Goal: Book appointment/travel/reservation

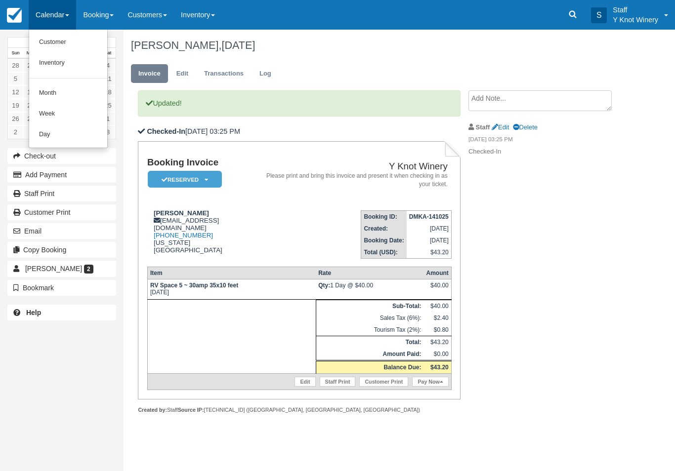
click at [70, 42] on link "Customer" at bounding box center [68, 42] width 78 height 21
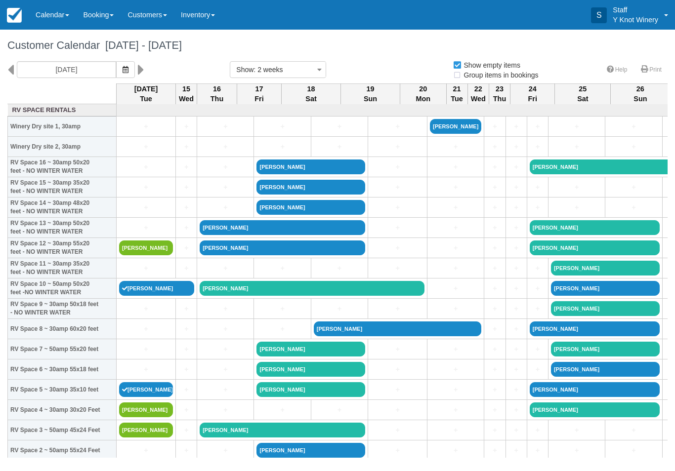
select select
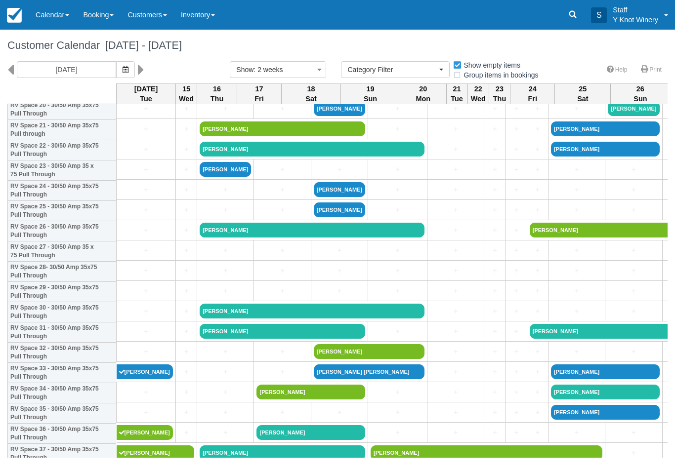
scroll to position [442, 0]
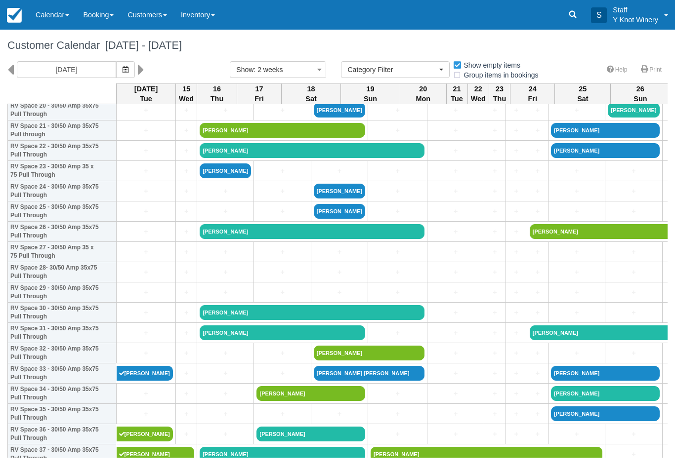
click at [188, 197] on link "+" at bounding box center [186, 191] width 16 height 10
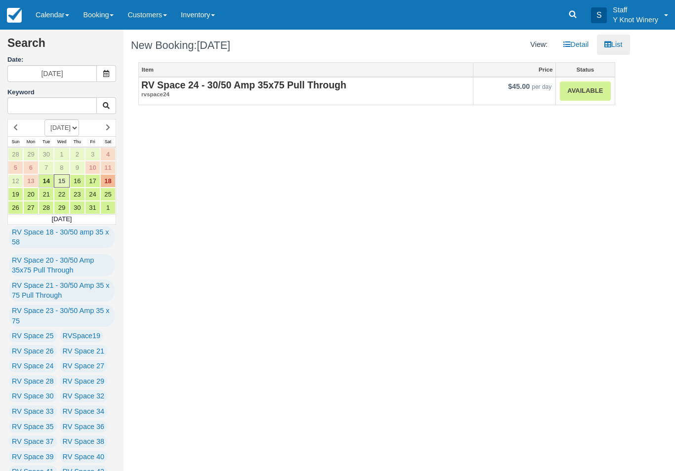
click at [585, 96] on link "Available" at bounding box center [585, 91] width 50 height 19
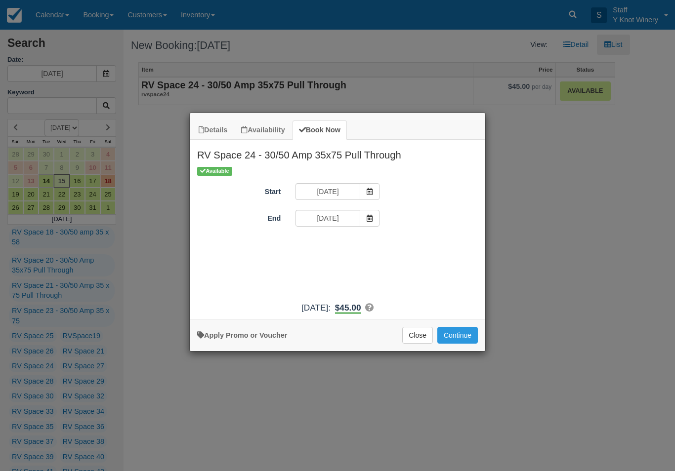
click at [459, 341] on button "Continue" at bounding box center [457, 335] width 41 height 17
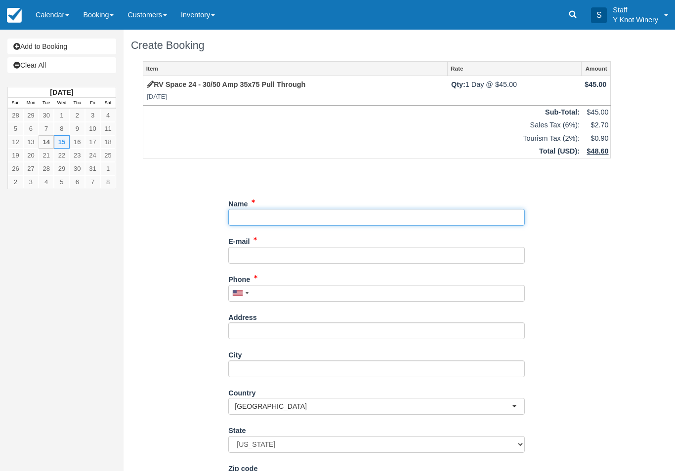
click at [255, 212] on input "Name" at bounding box center [376, 217] width 296 height 17
type input "[PERSON_NAME] [PERSON_NAME]"
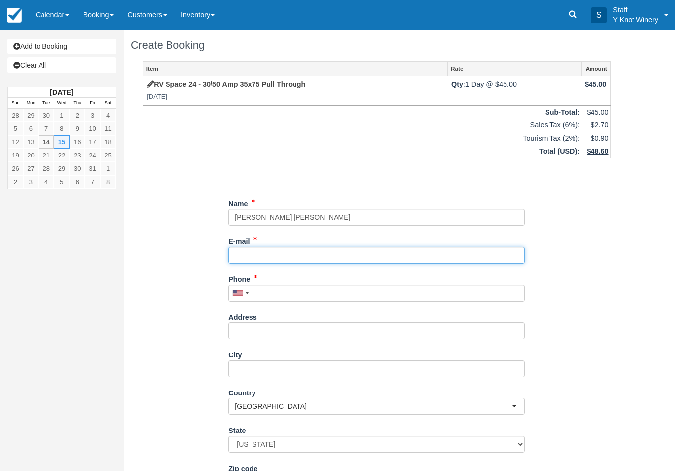
click at [265, 253] on input "E-mail" at bounding box center [376, 255] width 296 height 17
type input "dumbo6@comcast.net"
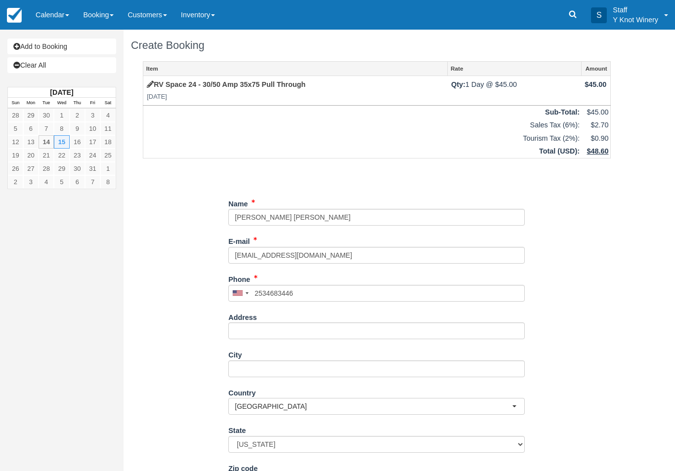
type input "+12534683446"
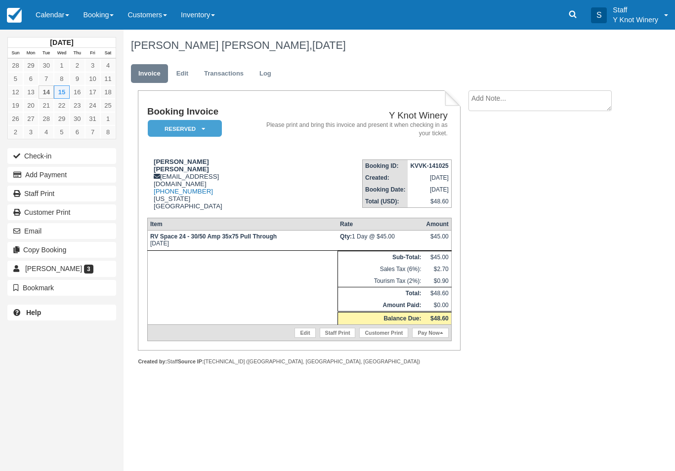
click at [47, 16] on link "Calendar" at bounding box center [52, 15] width 47 height 30
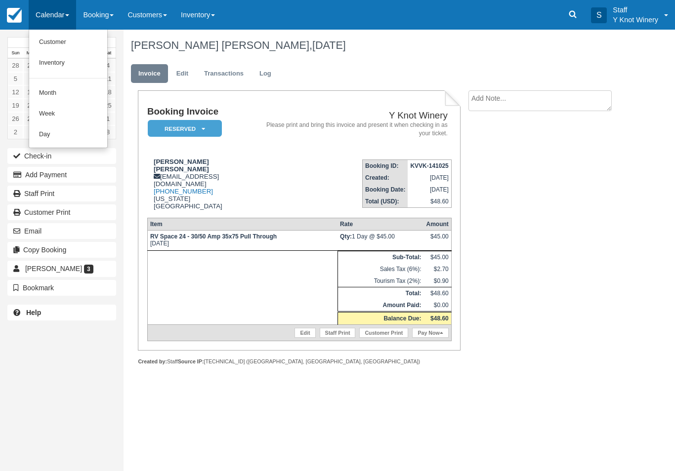
click at [47, 45] on link "Customer" at bounding box center [68, 42] width 78 height 21
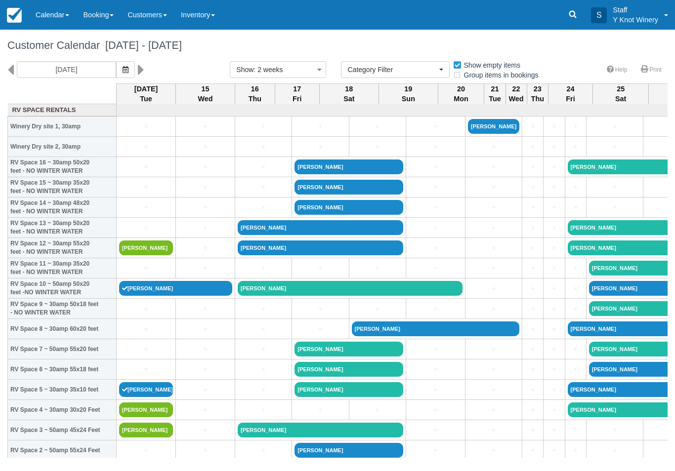
select select
click at [144, 274] on link "+" at bounding box center [146, 268] width 54 height 10
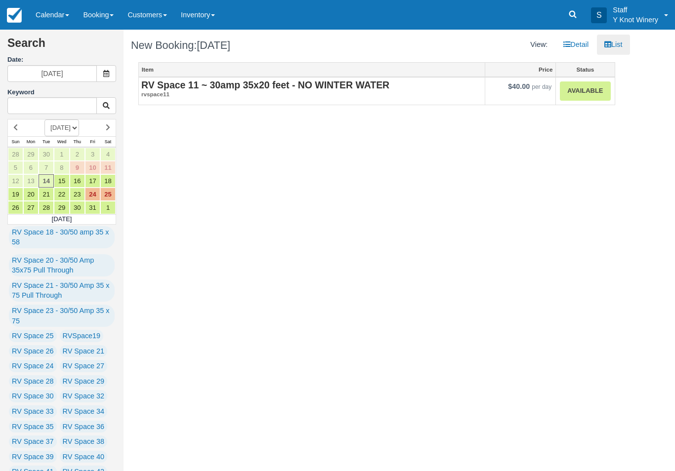
click at [590, 95] on link "Available" at bounding box center [585, 91] width 50 height 19
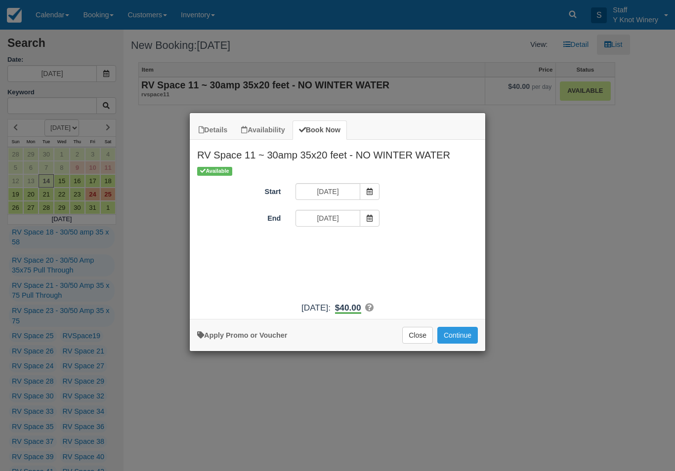
click at [418, 340] on button "Close" at bounding box center [417, 335] width 31 height 17
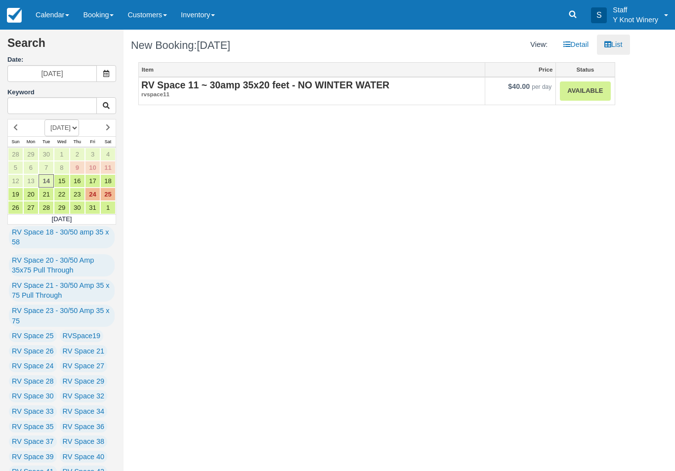
click at [46, 15] on link "Calendar" at bounding box center [52, 15] width 47 height 30
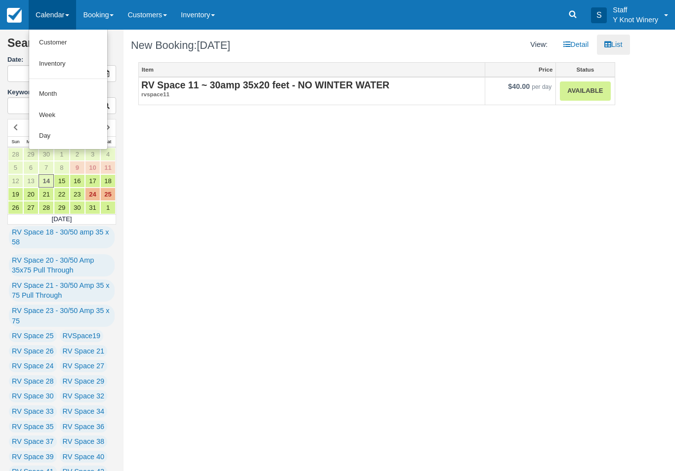
click at [65, 43] on link "Customer" at bounding box center [68, 42] width 78 height 21
